Goal: Download file/media

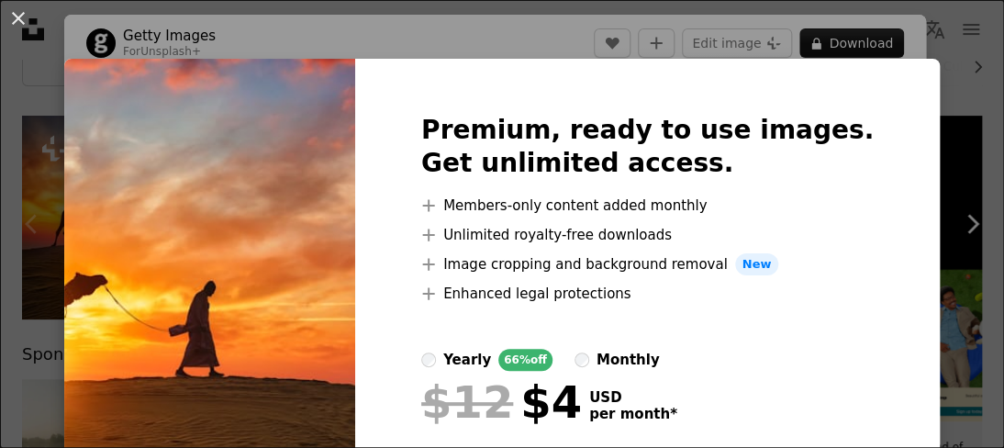
click at [355, 240] on img at bounding box center [209, 323] width 291 height 529
drag, startPoint x: 969, startPoint y: 29, endPoint x: 664, endPoint y: 69, distance: 308.2
click at [931, 38] on div "An X shape Premium, ready to use images. Get unlimited access. A plus sign Memb…" at bounding box center [502, 224] width 1004 height 448
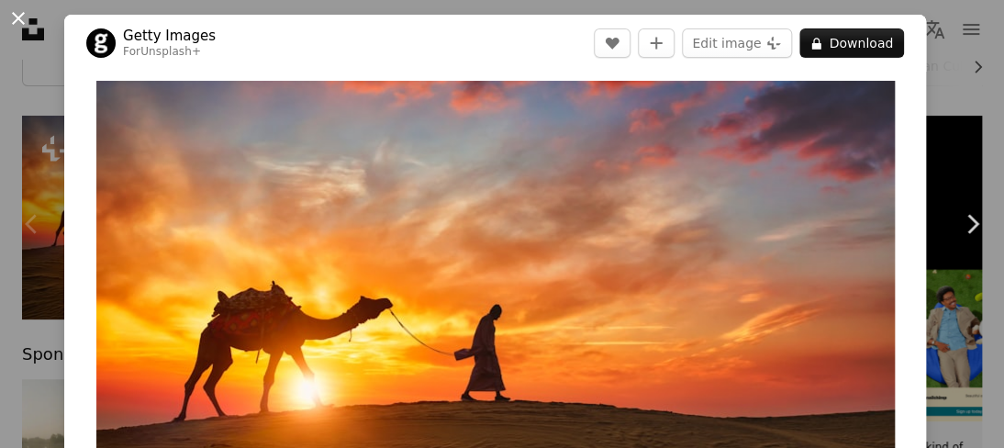
click at [9, 8] on button "An X shape" at bounding box center [18, 18] width 22 height 22
